Goal: Task Accomplishment & Management: Manage account settings

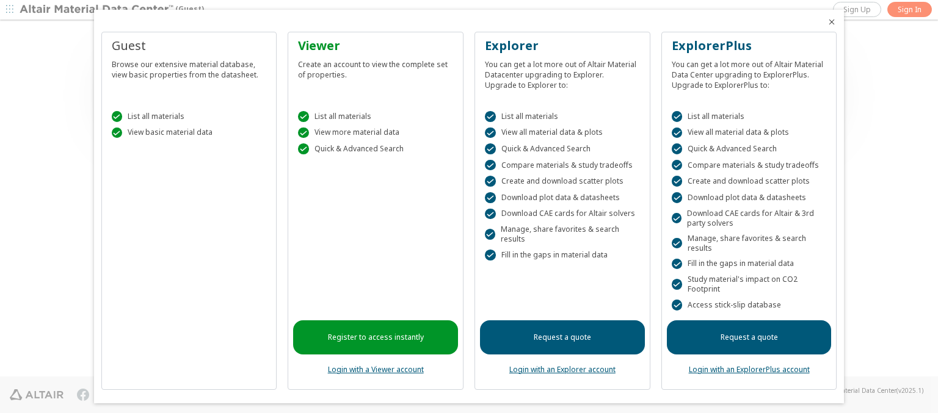
click at [827, 22] on icon "Close" at bounding box center [832, 22] width 10 height 10
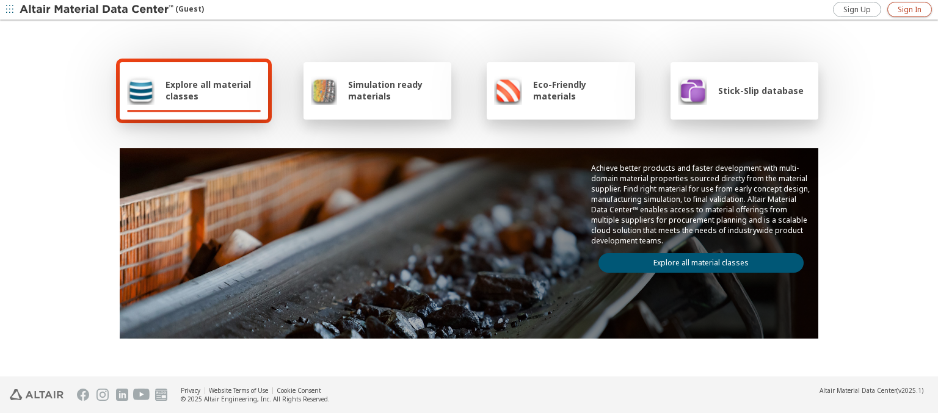
click at [909, 9] on span "Sign In" at bounding box center [910, 10] width 24 height 10
click at [97, 10] on img at bounding box center [98, 10] width 156 height 12
click at [208, 90] on span "Explore all material classes" at bounding box center [212, 90] width 95 height 23
click at [696, 260] on link "Explore all material classes" at bounding box center [700, 263] width 205 height 20
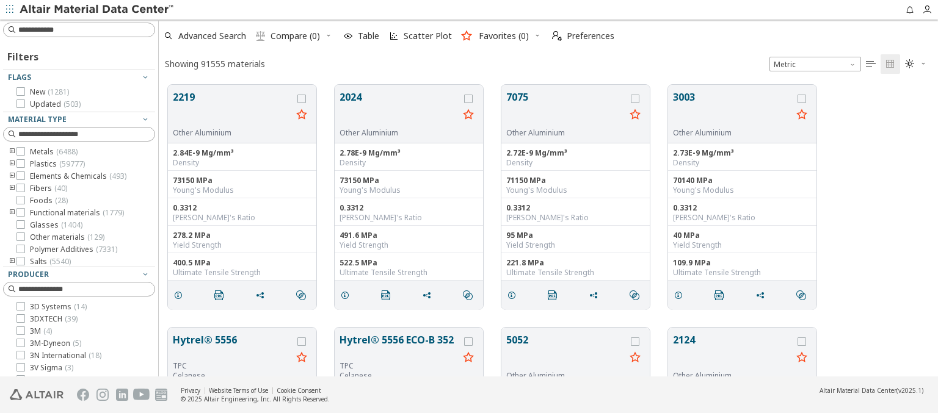
scroll to position [292, 769]
click at [580, 36] on span "Preferences" at bounding box center [591, 36] width 48 height 9
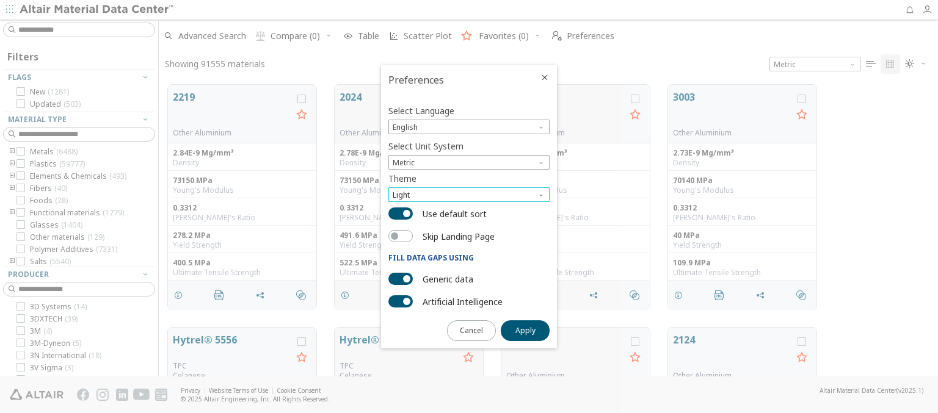
click at [469, 195] on span "Light" at bounding box center [468, 194] width 161 height 15
click at [411, 225] on span "Light Blue" at bounding box center [411, 225] width 34 height 10
click at [525, 330] on span "Apply" at bounding box center [525, 331] width 20 height 10
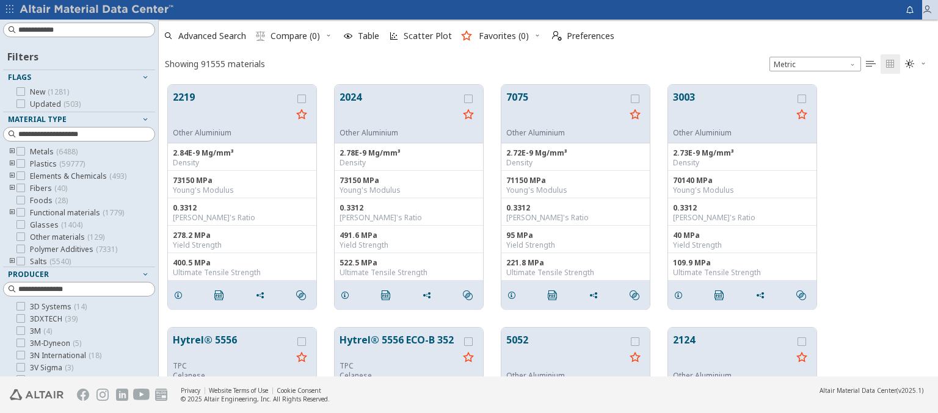
click at [930, 10] on icon "button" at bounding box center [927, 10] width 10 height 10
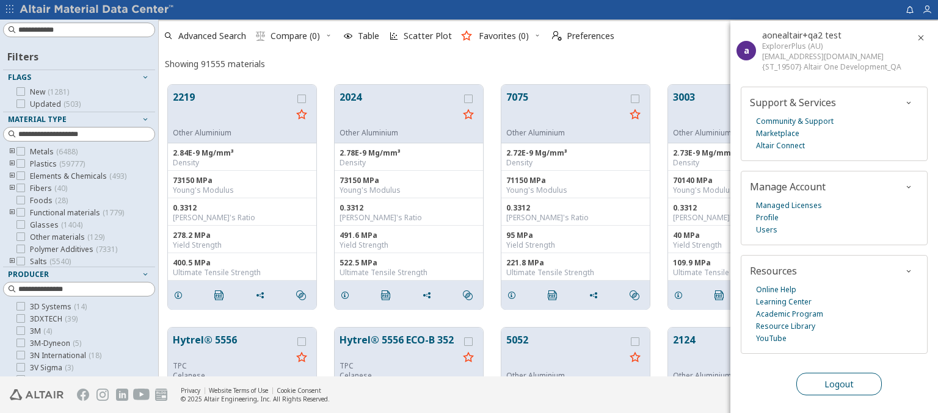
click at [838, 382] on span "Logout" at bounding box center [838, 385] width 29 height 12
